Goal: Find specific page/section: Find specific page/section

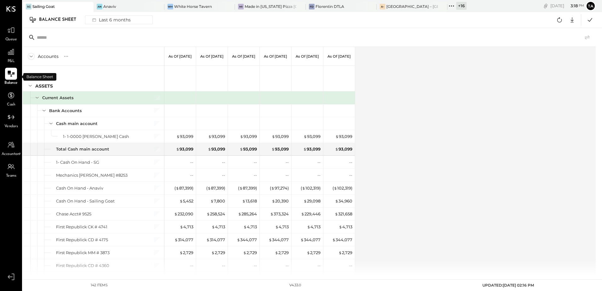
click at [8, 75] on icon at bounding box center [11, 74] width 8 height 8
click at [13, 77] on icon at bounding box center [11, 74] width 8 height 8
